Goal: Transaction & Acquisition: Purchase product/service

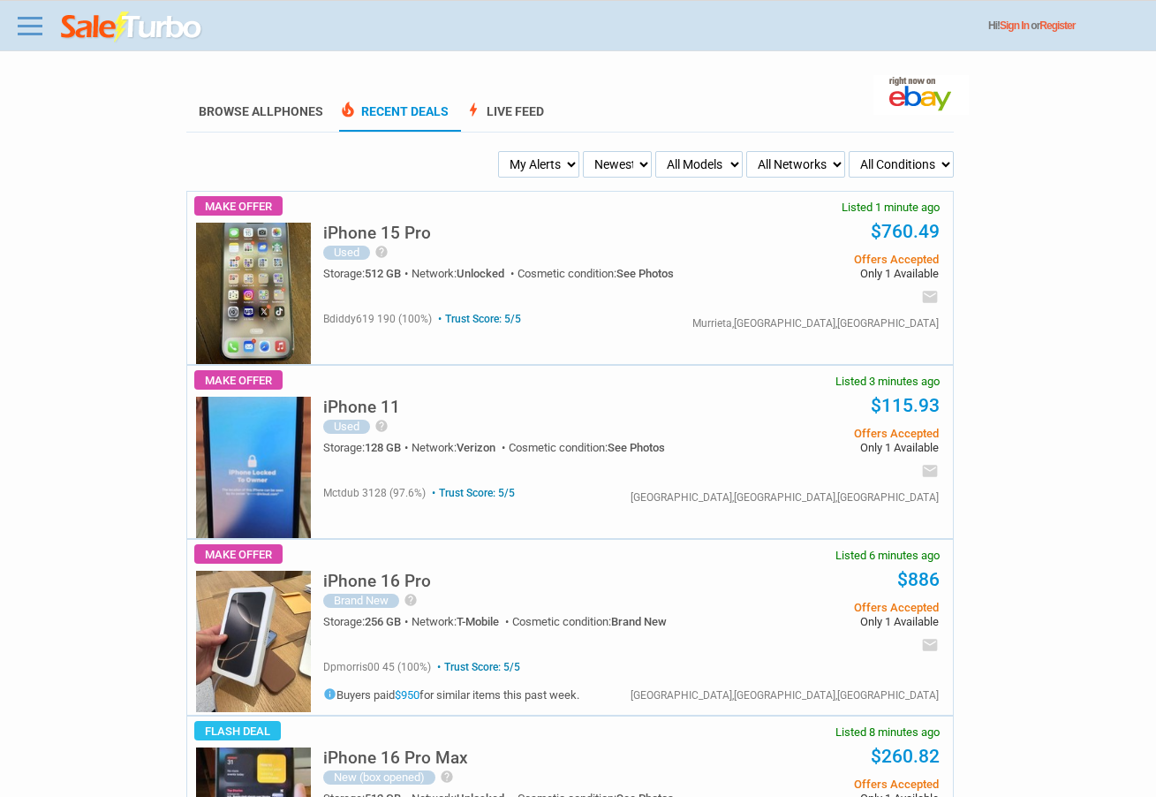
click at [547, 169] on select "My Alerts All Deals BIN Only w/ Offers Only" at bounding box center [538, 164] width 81 height 27
select select "flash_bin"
click at [501, 152] on select "My Alerts All Deals BIN Only w/ Offers Only" at bounding box center [538, 164] width 81 height 27
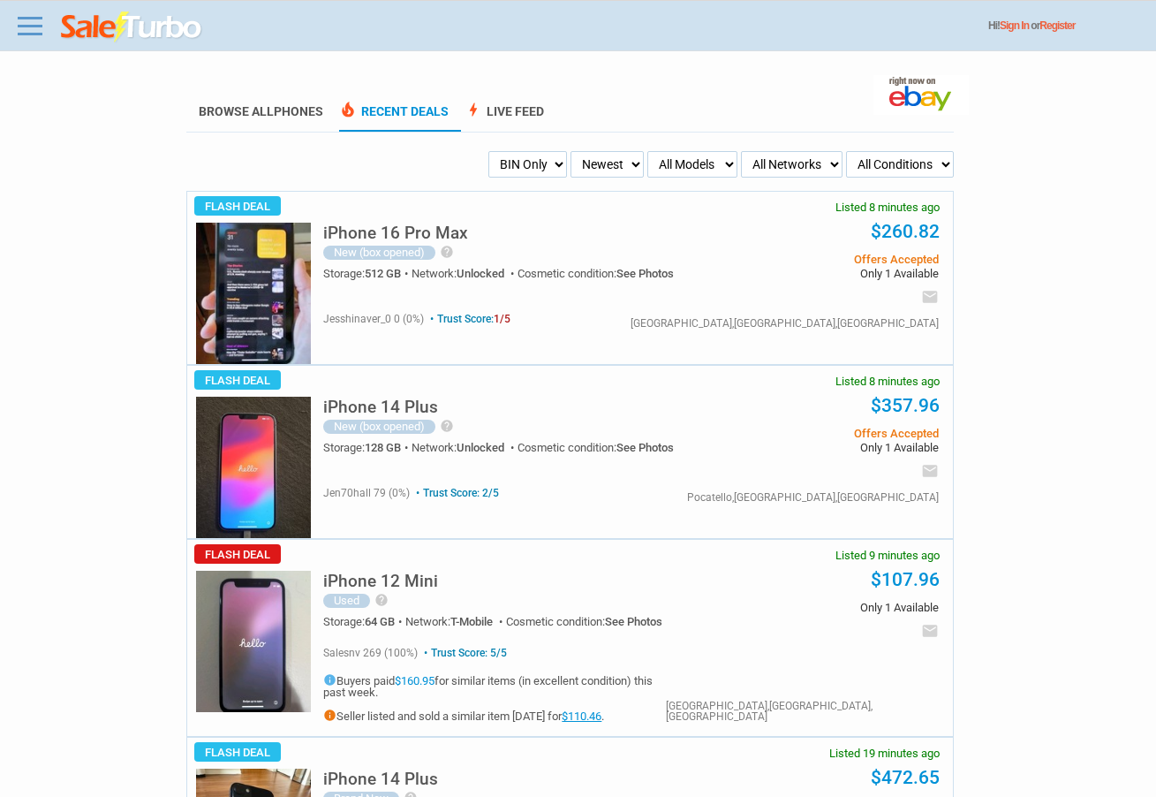
click at [256, 259] on img at bounding box center [253, 293] width 115 height 141
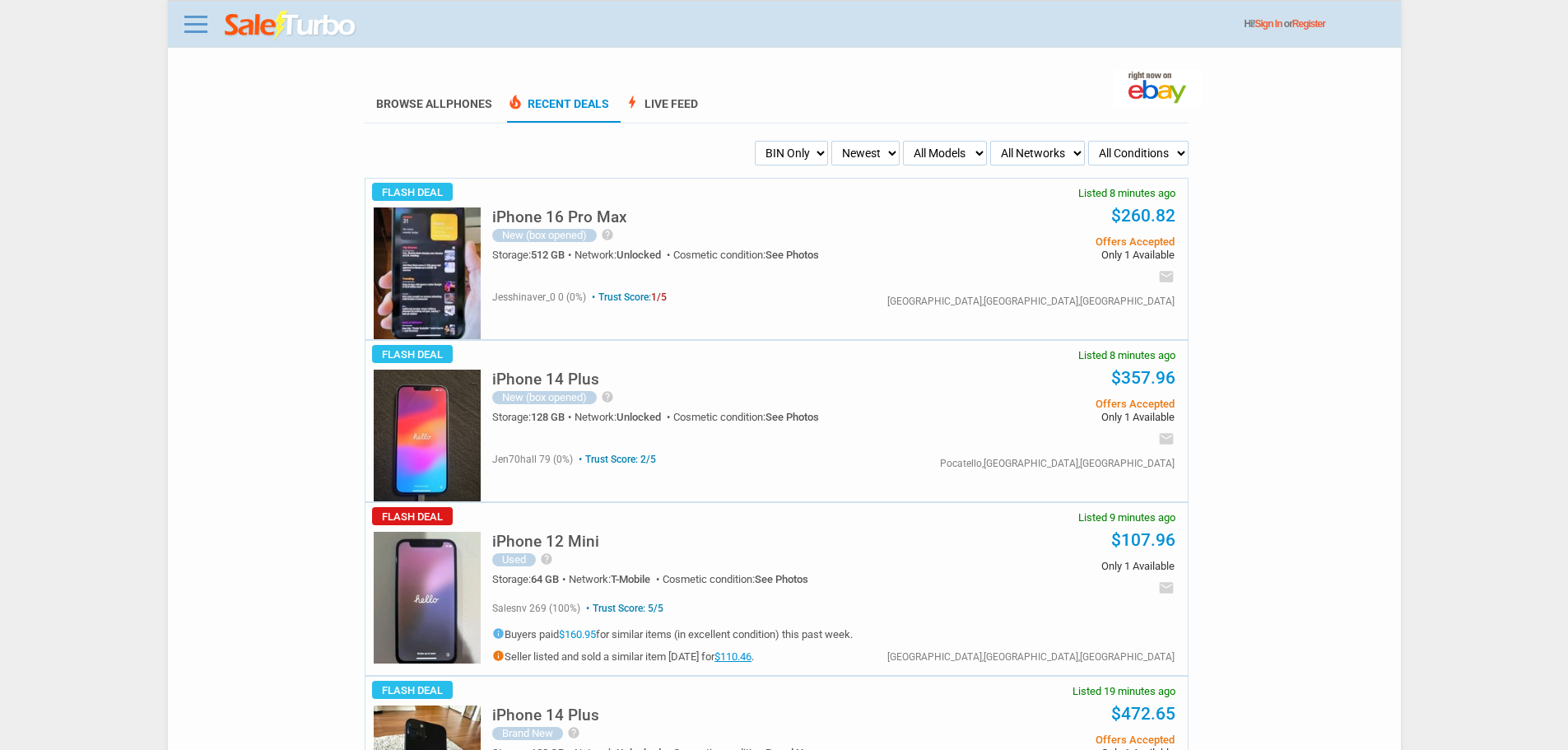
click at [759, 153] on select "My Alerts All Deals BIN Only w/ Offers Only" at bounding box center [791, 153] width 74 height 25
select select "flash_offers"
click at [755, 142] on select "My Alerts All Deals BIN Only w/ Offers Only" at bounding box center [791, 153] width 74 height 25
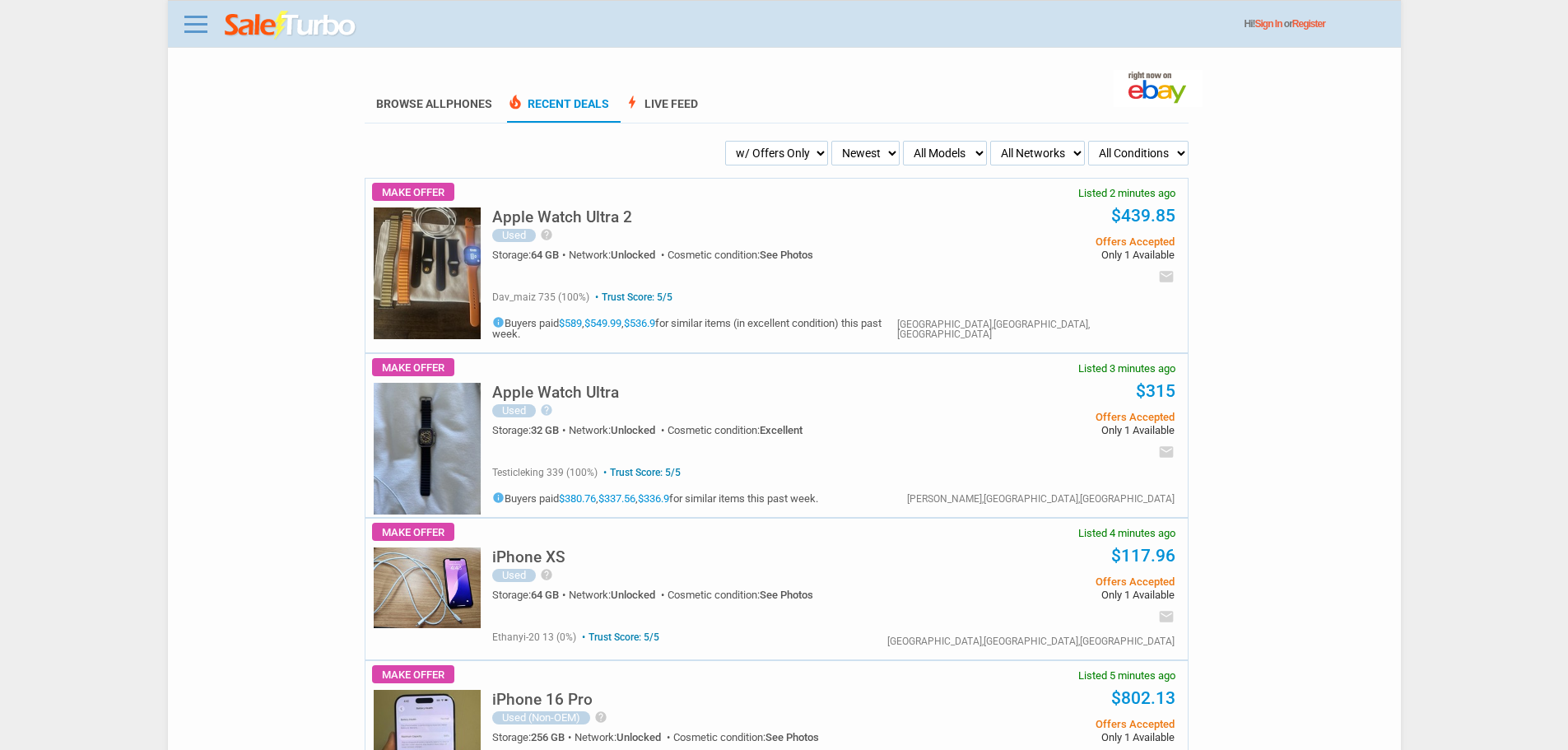
click at [774, 186] on div "Apple Watch Ultra 2 Used help The Apple Watch Ultra 2 in black titanium with a …" at bounding box center [833, 230] width 682 height 102
click at [767, 159] on select "My Alerts All Deals BIN Only w/ Offers Only" at bounding box center [776, 153] width 102 height 25
select select "flash_bin"
click at [755, 142] on select "My Alerts All Deals BIN Only w/ Offers Only" at bounding box center [776, 153] width 102 height 25
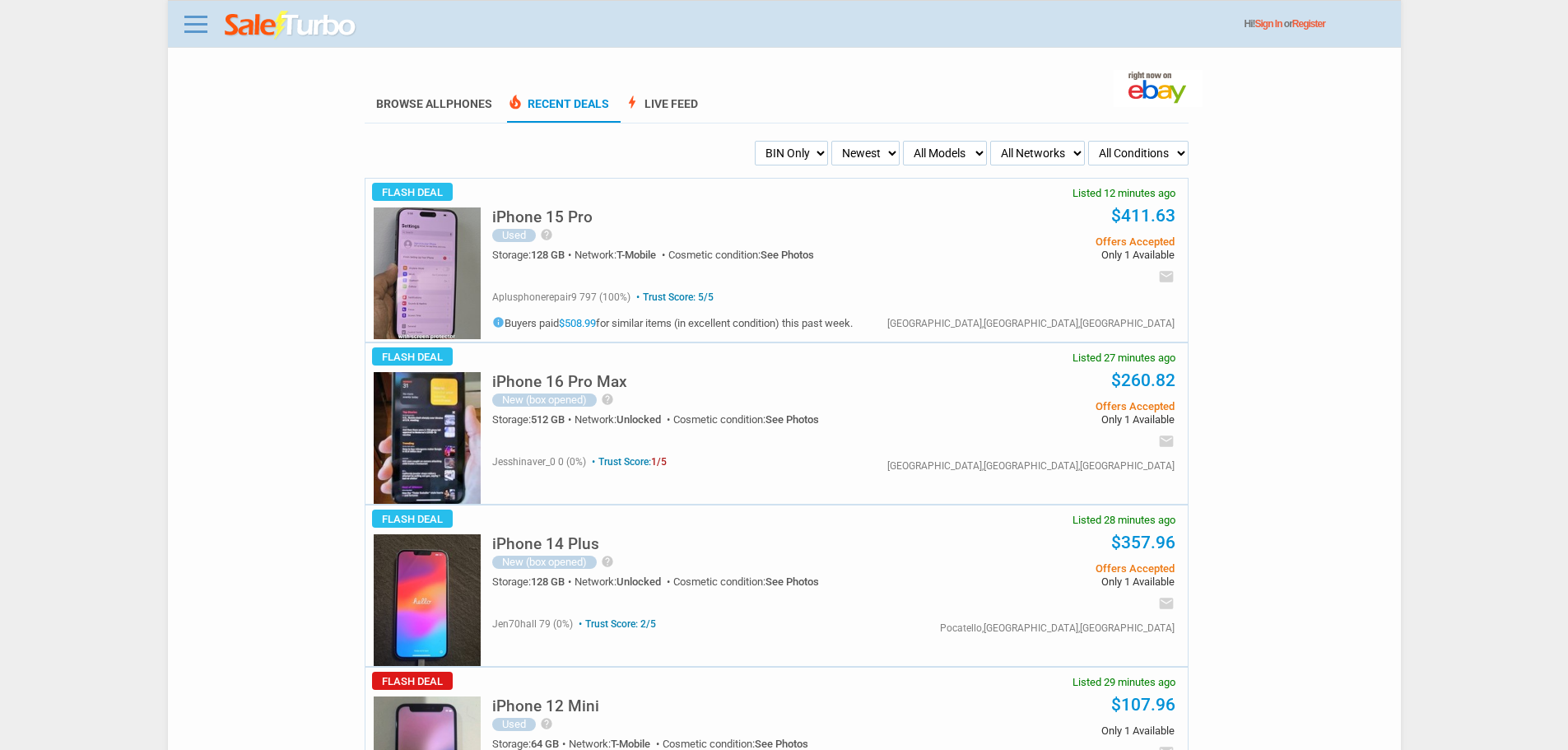
click at [799, 161] on select "My Alerts All Deals BIN Only w/ Offers Only" at bounding box center [791, 153] width 74 height 25
click at [424, 296] on img at bounding box center [427, 273] width 107 height 131
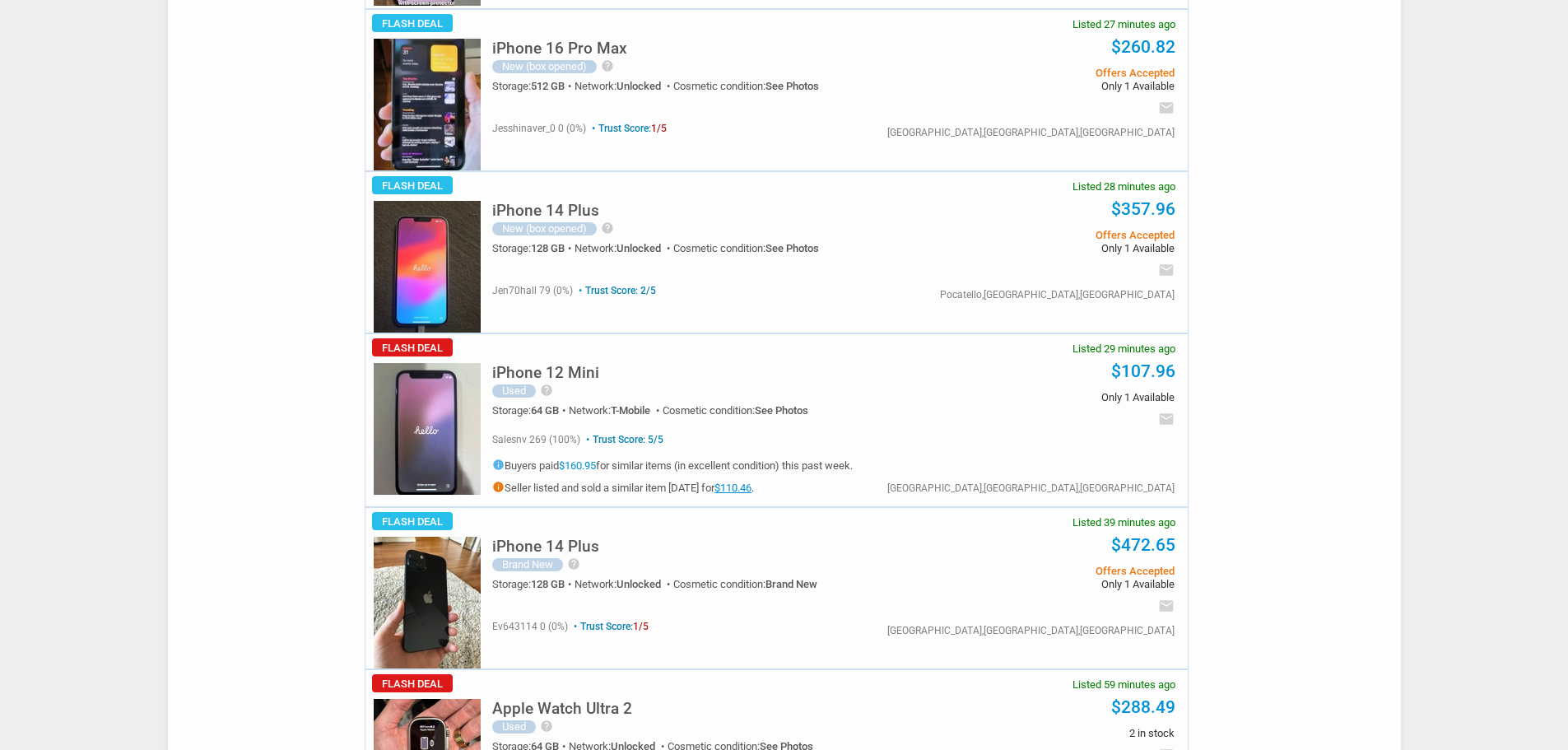
scroll to position [82, 0]
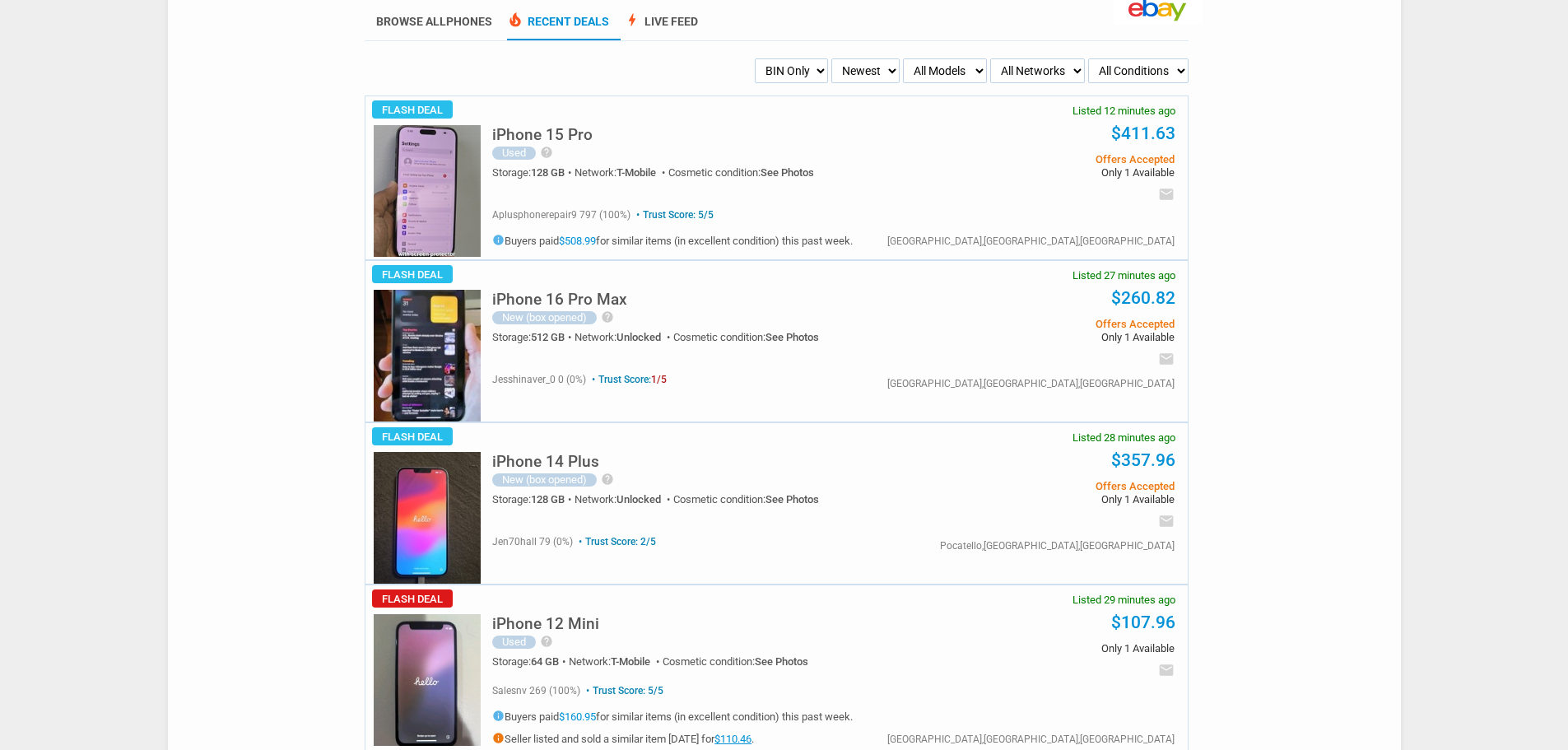
click at [759, 71] on select "My Alerts All Deals BIN Only w/ Offers Only" at bounding box center [791, 71] width 74 height 25
click at [795, 171] on span "See Photos" at bounding box center [786, 171] width 53 height 12
click at [762, 61] on select "My Alerts All Deals BIN Only w/ Offers Only" at bounding box center [791, 71] width 74 height 25
select select "flash_offers"
click at [755, 60] on select "My Alerts All Deals BIN Only w/ Offers Only" at bounding box center [791, 71] width 74 height 25
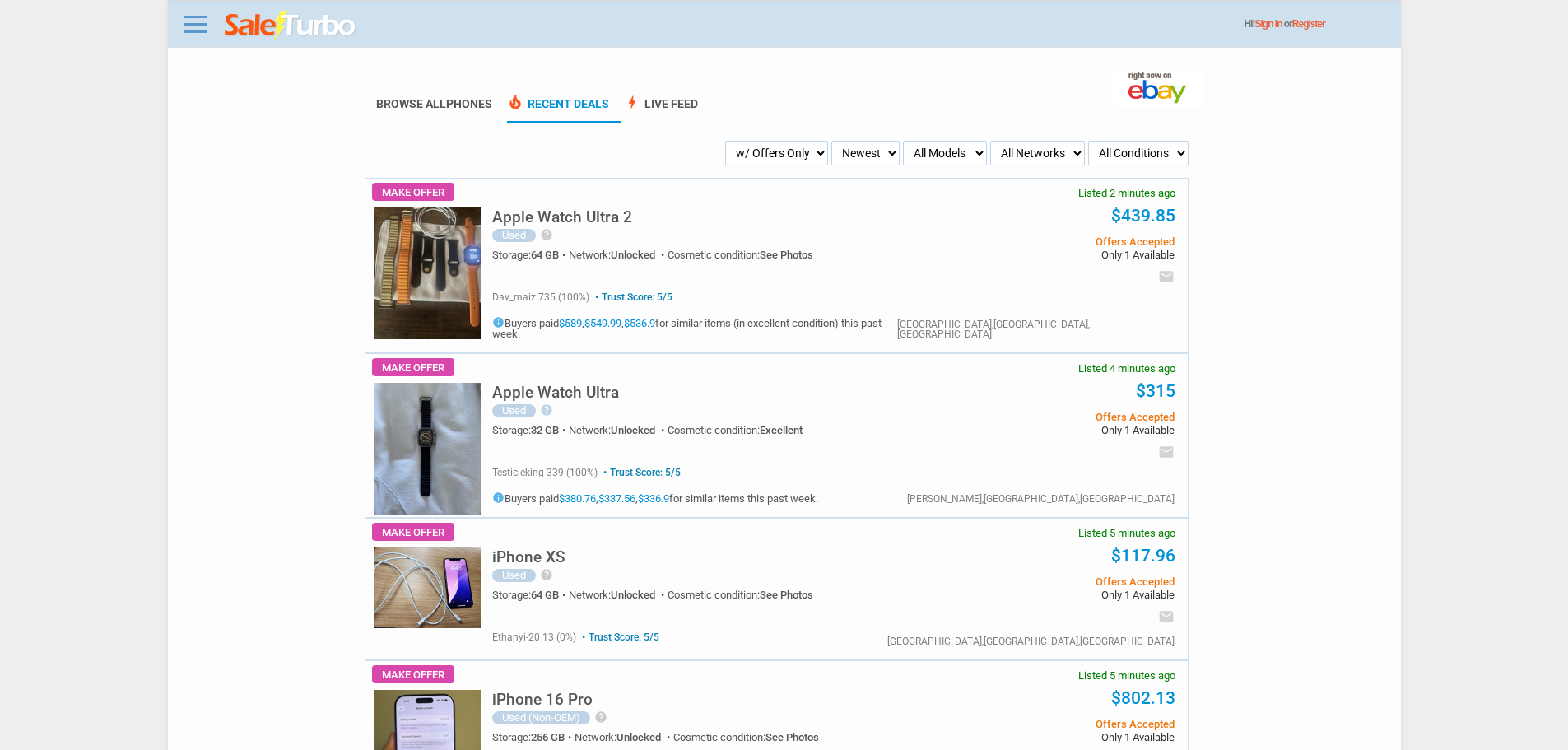
click at [302, 39] on img at bounding box center [291, 25] width 132 height 30
